Goal: Check status: Check status

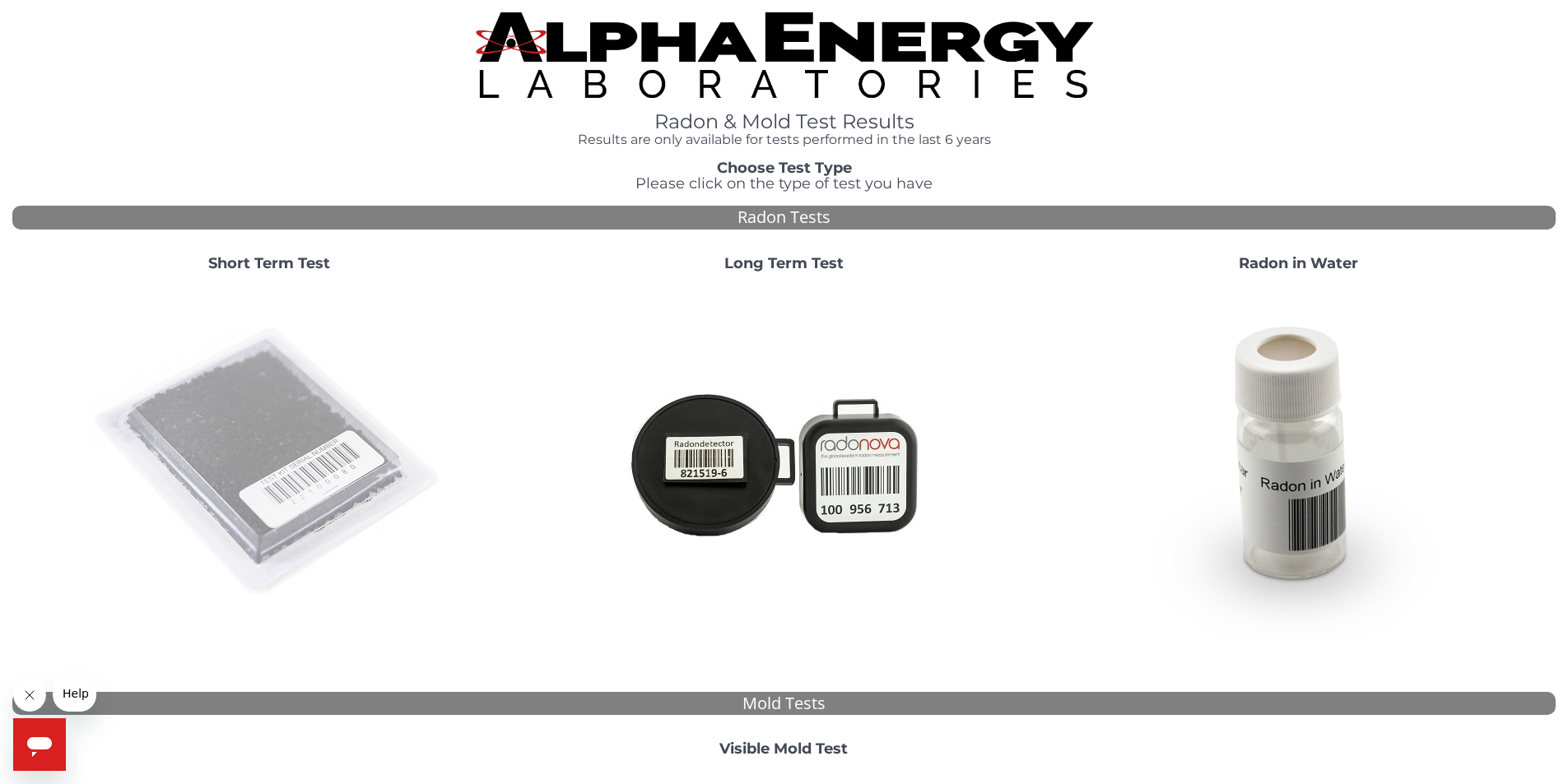
click at [275, 478] on img at bounding box center [269, 462] width 354 height 354
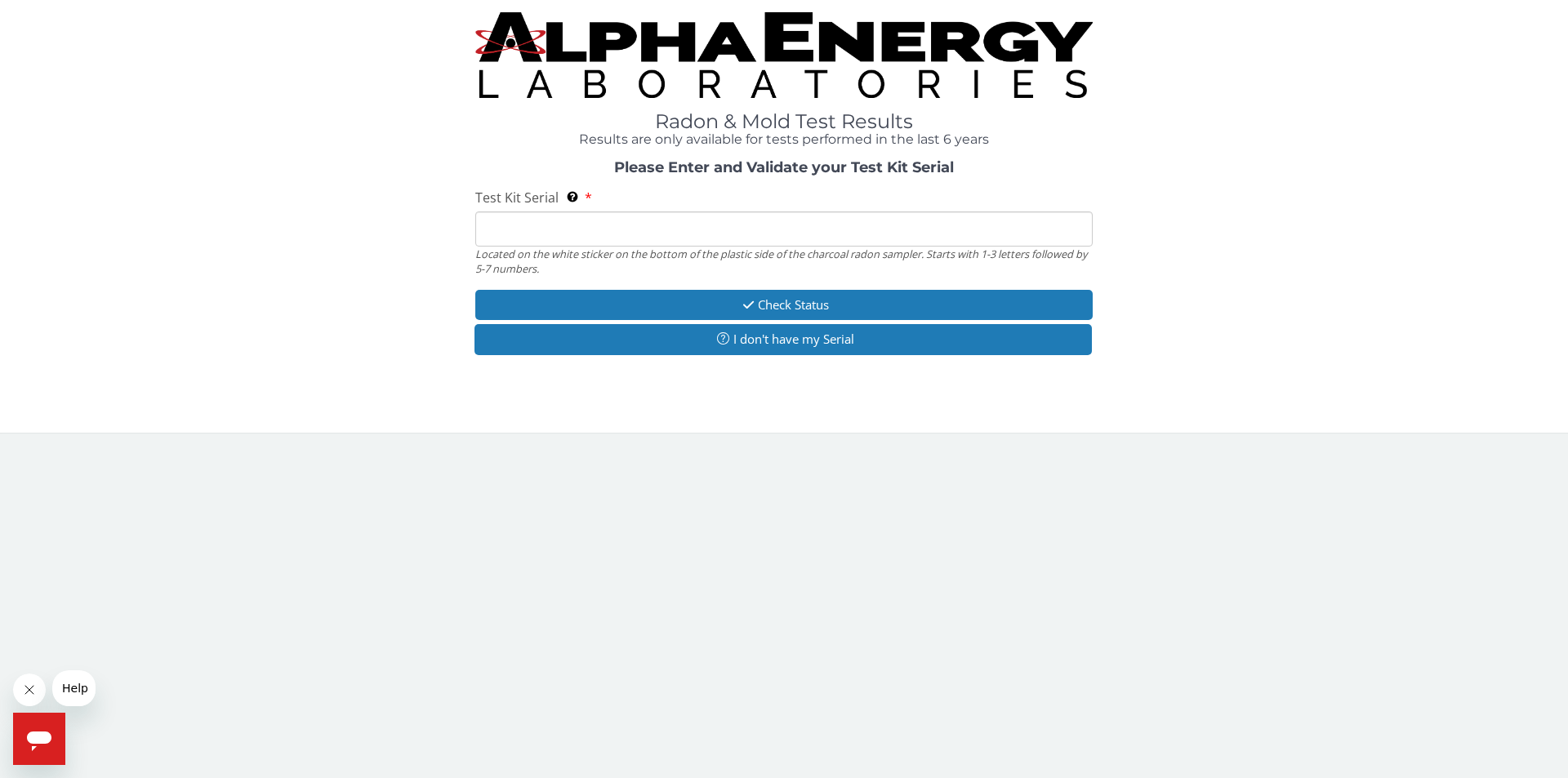
click at [519, 235] on input "Test Kit Serial Located on the white sticker on the bottom of the plastic side …" at bounding box center [784, 229] width 617 height 35
paste input "FE443227"
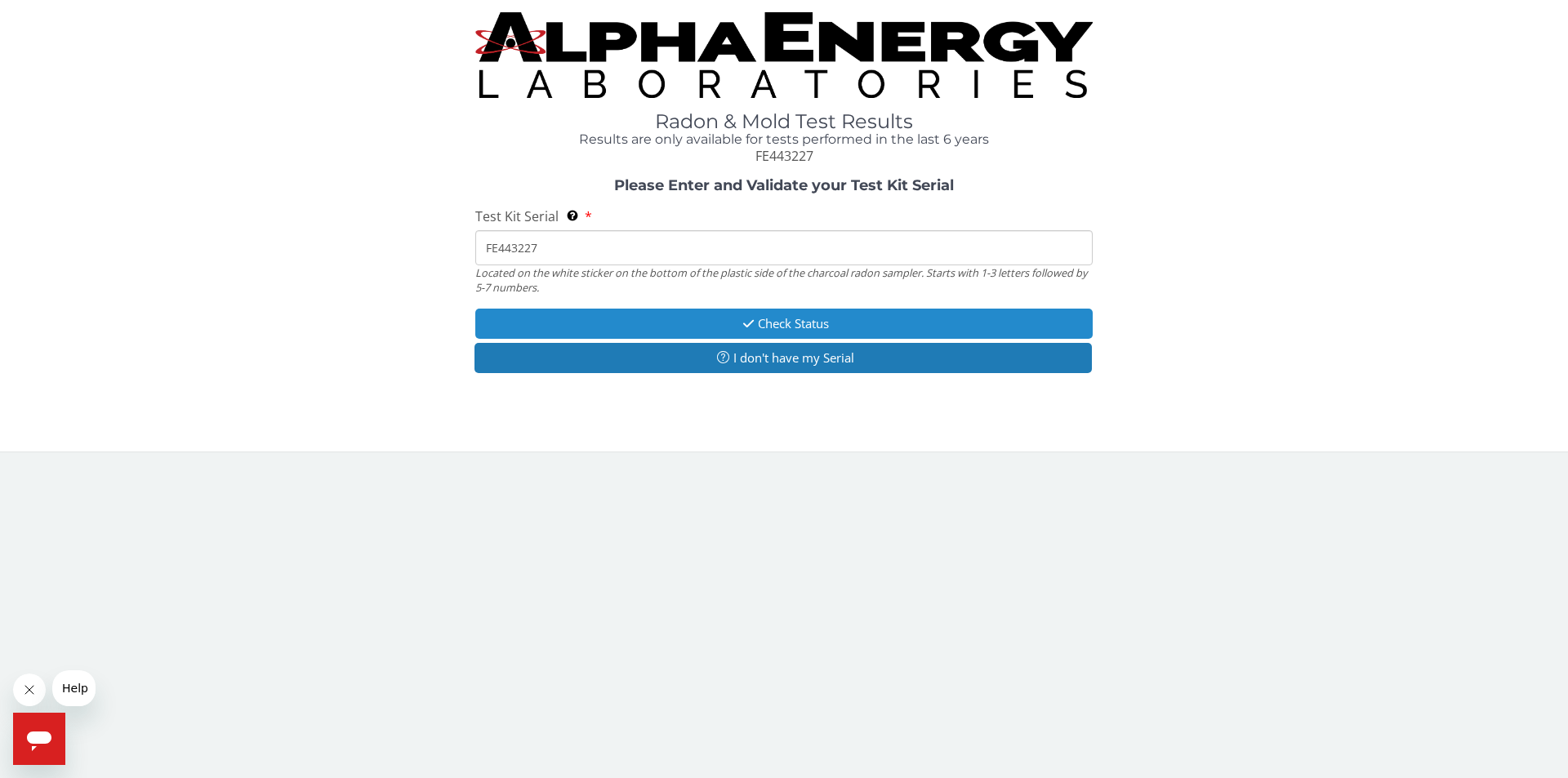
type input "FE443227"
click at [827, 318] on button "Check Status" at bounding box center [784, 323] width 617 height 30
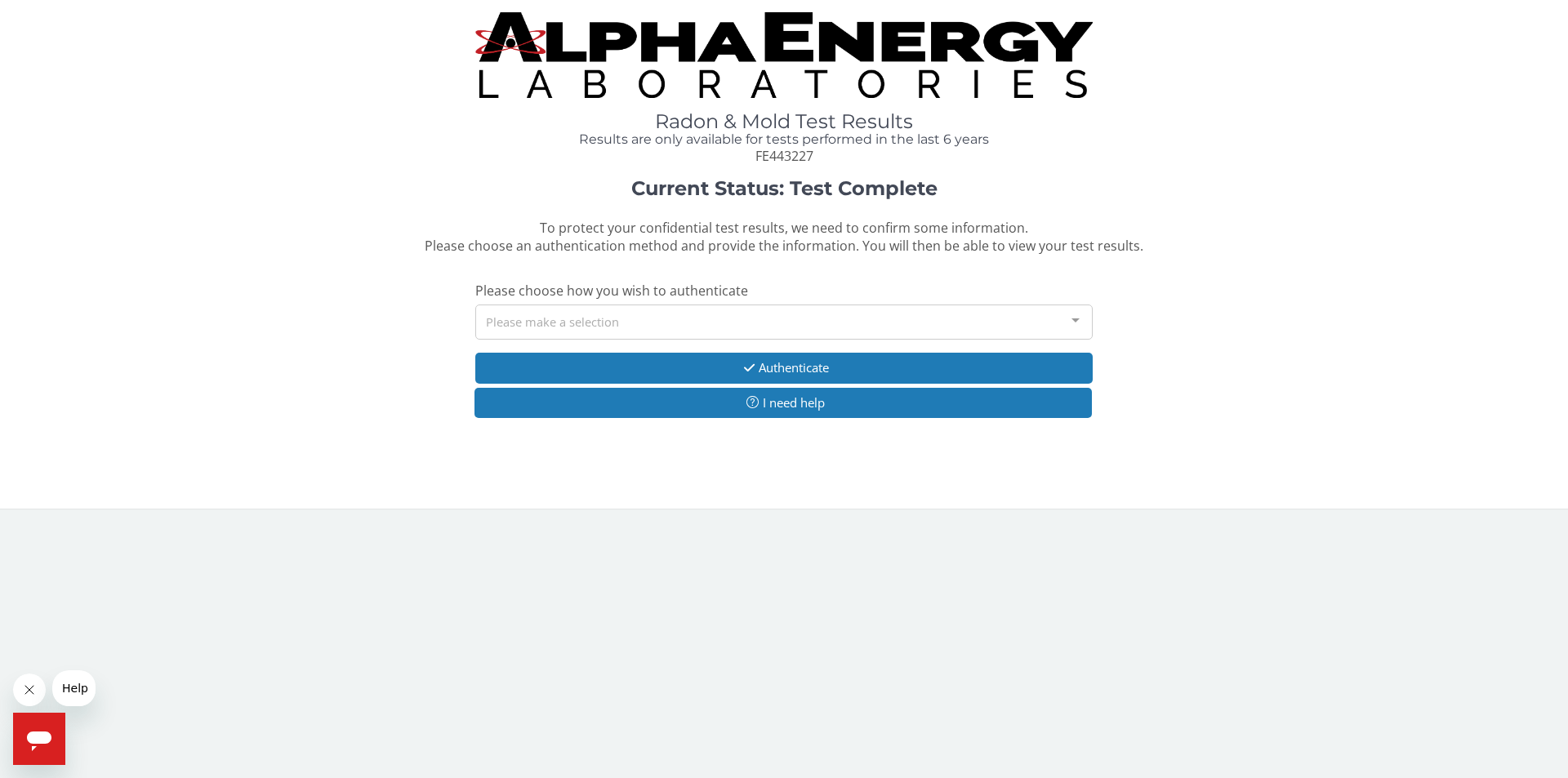
click at [611, 324] on div "Please make a selection" at bounding box center [784, 322] width 617 height 35
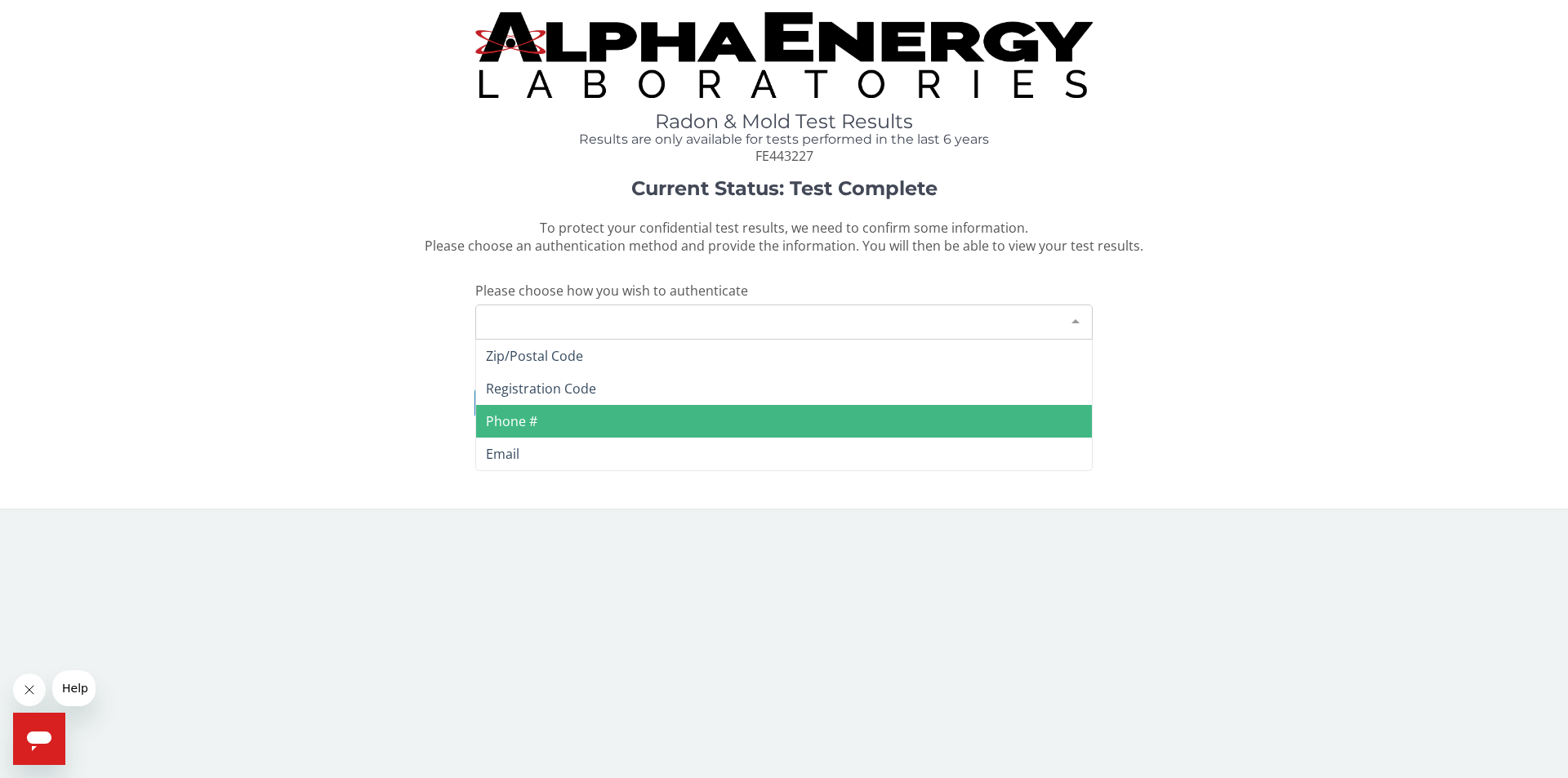
click at [537, 411] on span "Phone #" at bounding box center [784, 421] width 616 height 33
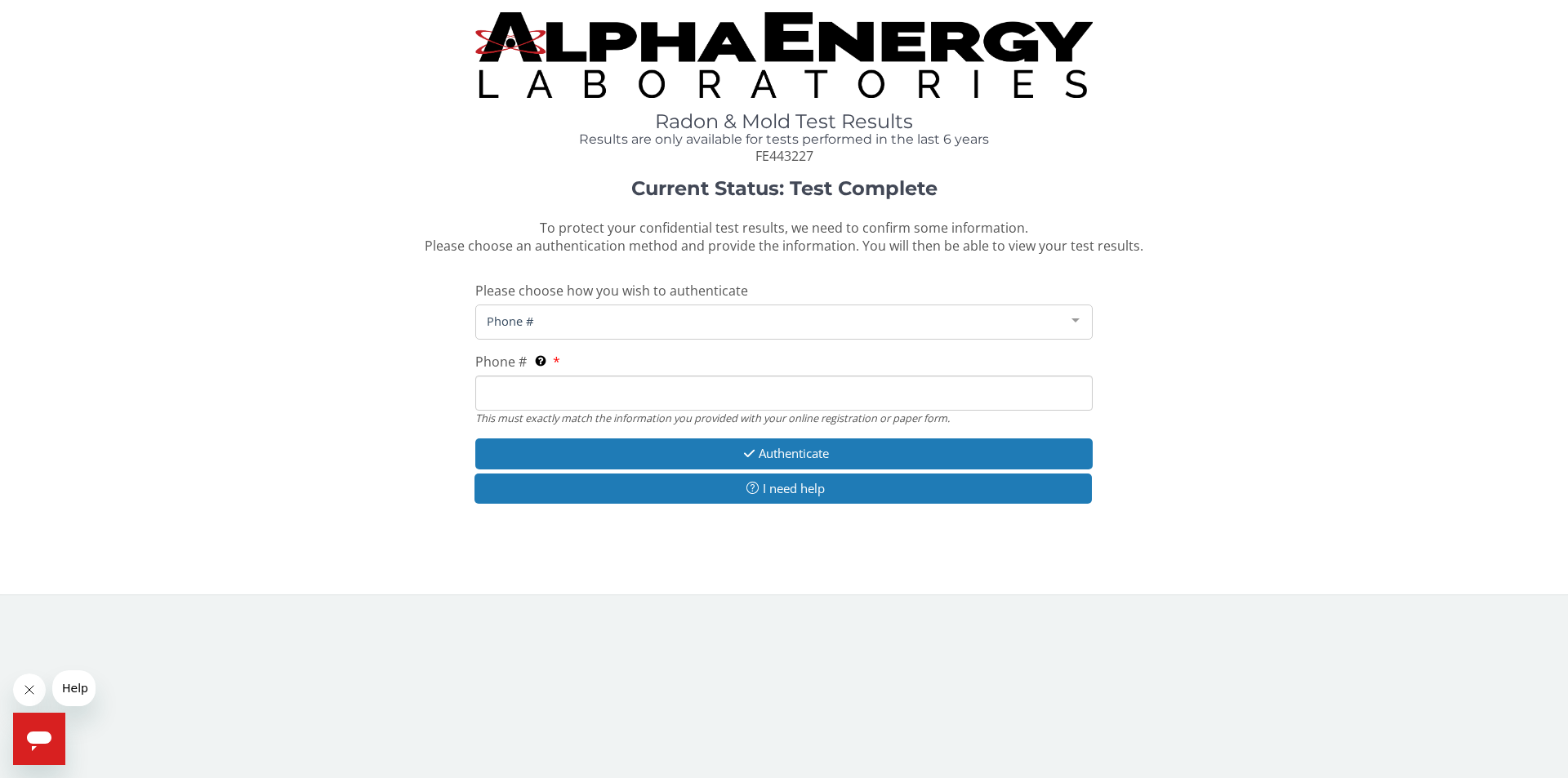
click at [619, 399] on input "Phone # This must exactly match the information you provided with your online r…" at bounding box center [784, 393] width 617 height 35
click at [569, 393] on input "540 12" at bounding box center [784, 393] width 617 height 35
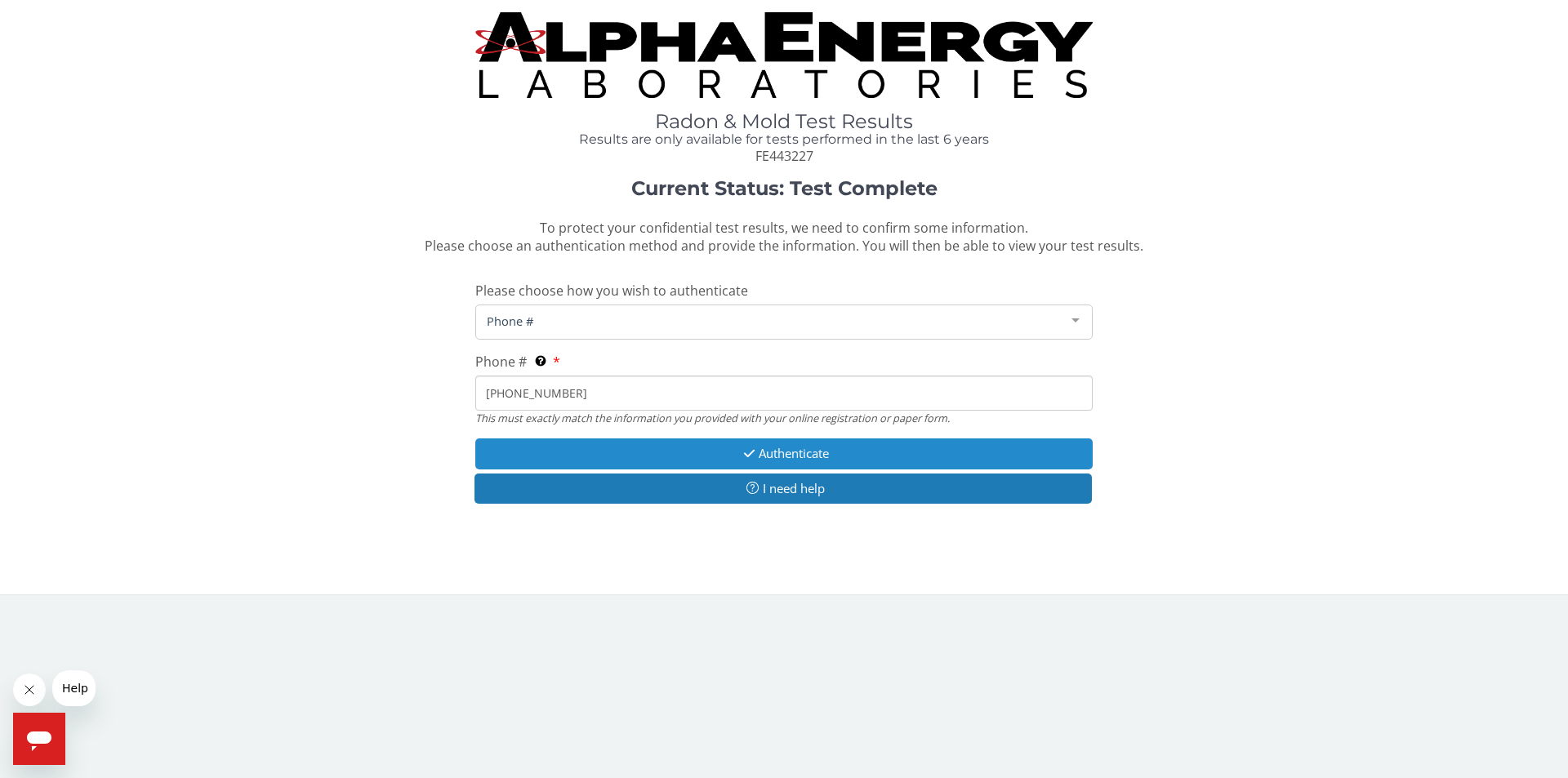
type input "[PHONE_NUMBER]"
click at [822, 451] on button "Authenticate" at bounding box center [784, 453] width 617 height 30
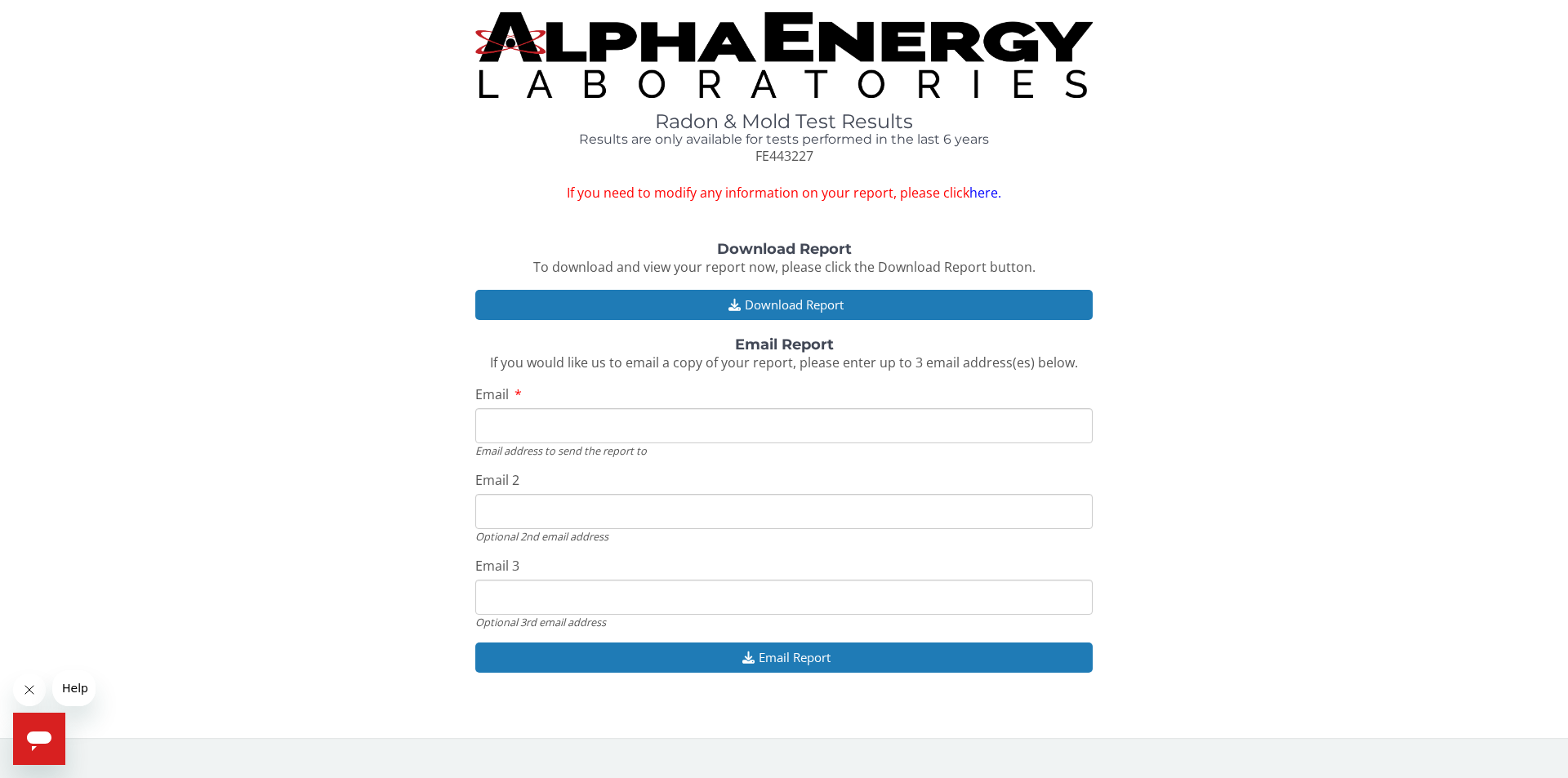
click at [514, 429] on input "Email" at bounding box center [784, 425] width 617 height 35
type input "[EMAIL_ADDRESS][DOMAIN_NAME]"
click at [565, 518] on input "Email 2" at bounding box center [784, 511] width 617 height 35
type input "[EMAIL_ADDRESS][DOMAIN_NAME]"
click at [544, 597] on input "Email 3" at bounding box center [784, 597] width 617 height 35
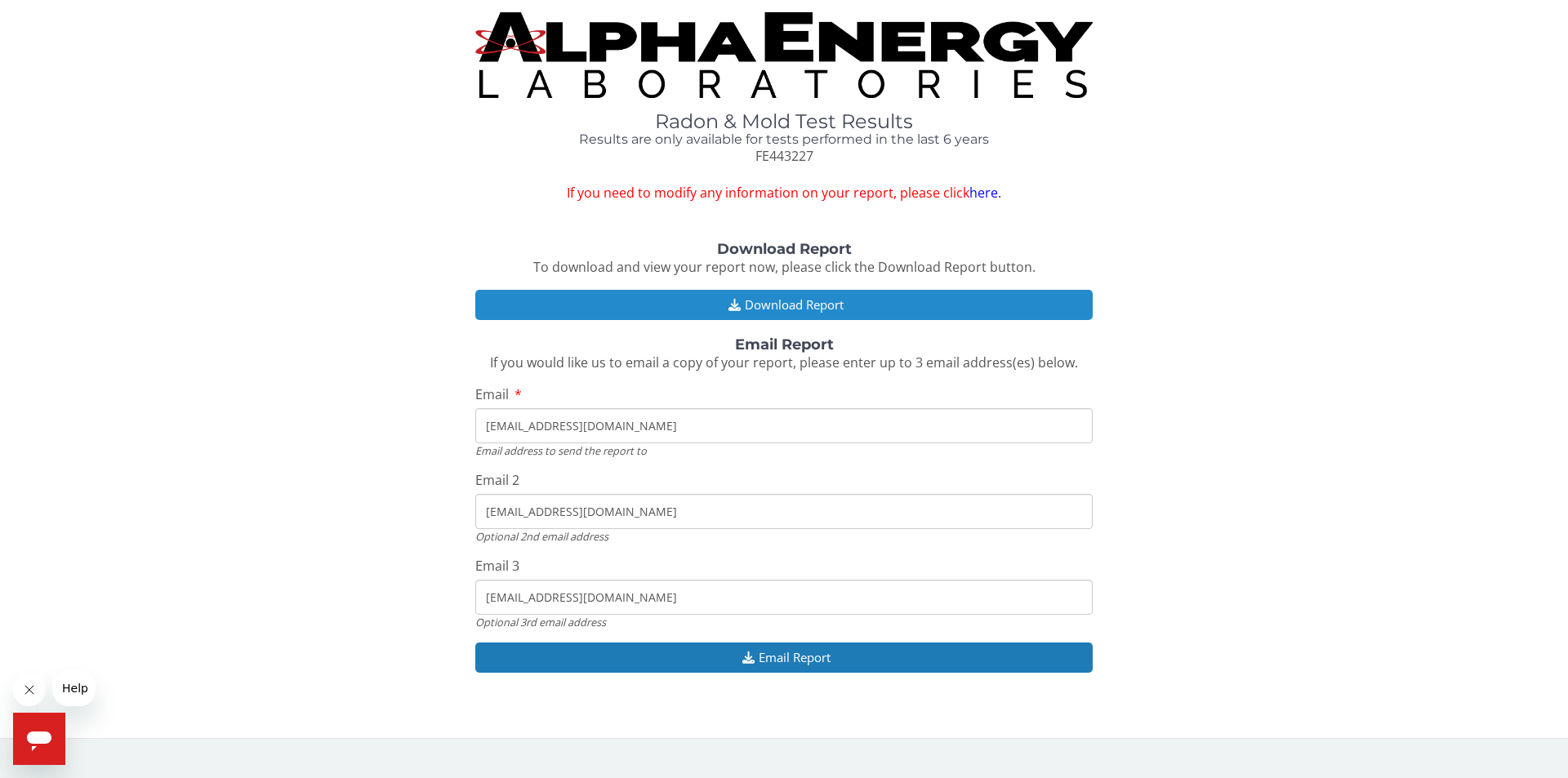
type input "[EMAIL_ADDRESS][DOMAIN_NAME]"
click at [777, 308] on button "Download Report" at bounding box center [784, 305] width 617 height 30
